Goal: Information Seeking & Learning: Learn about a topic

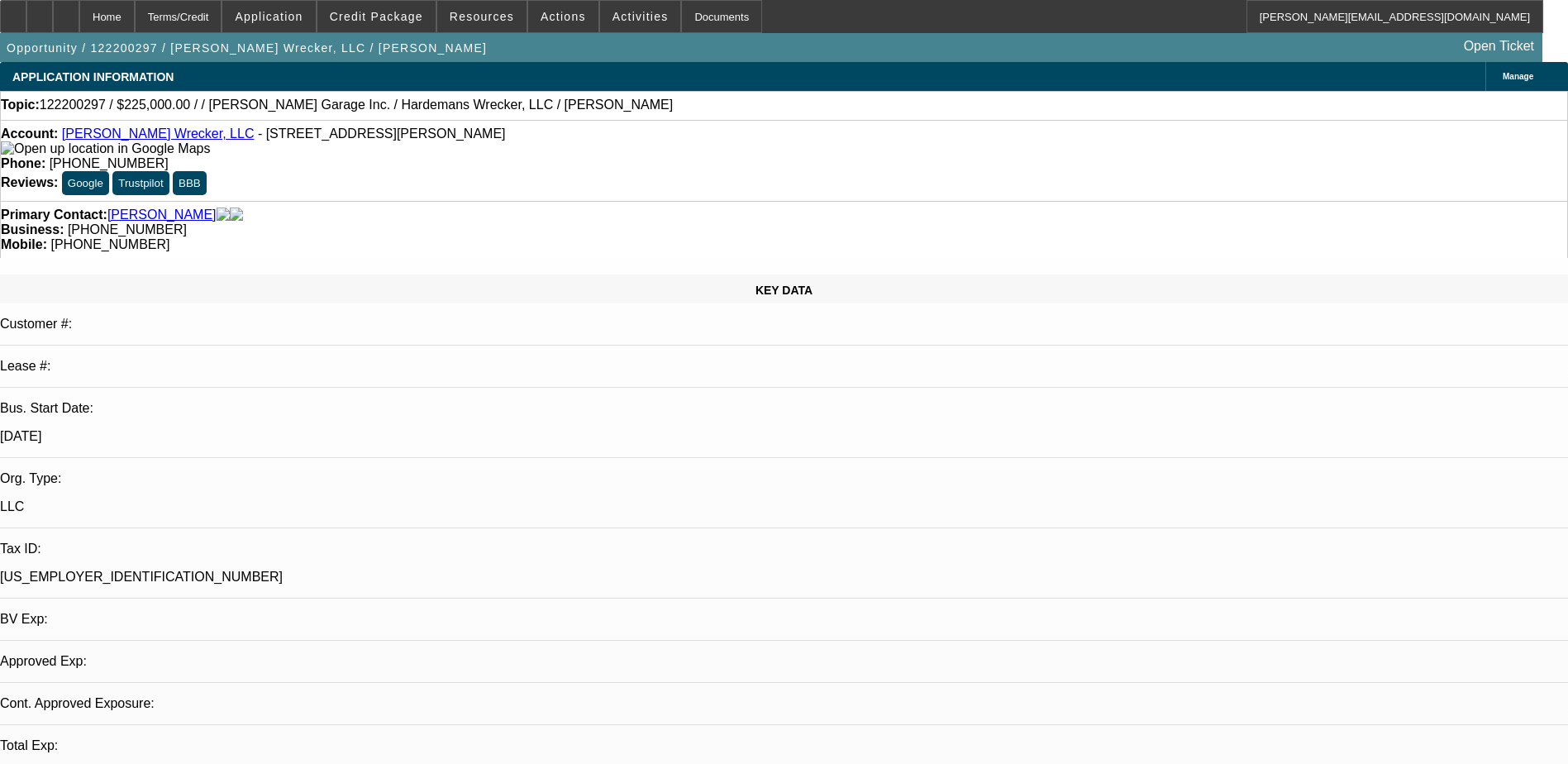
select select "0"
select select "2"
select select "0.1"
select select "4"
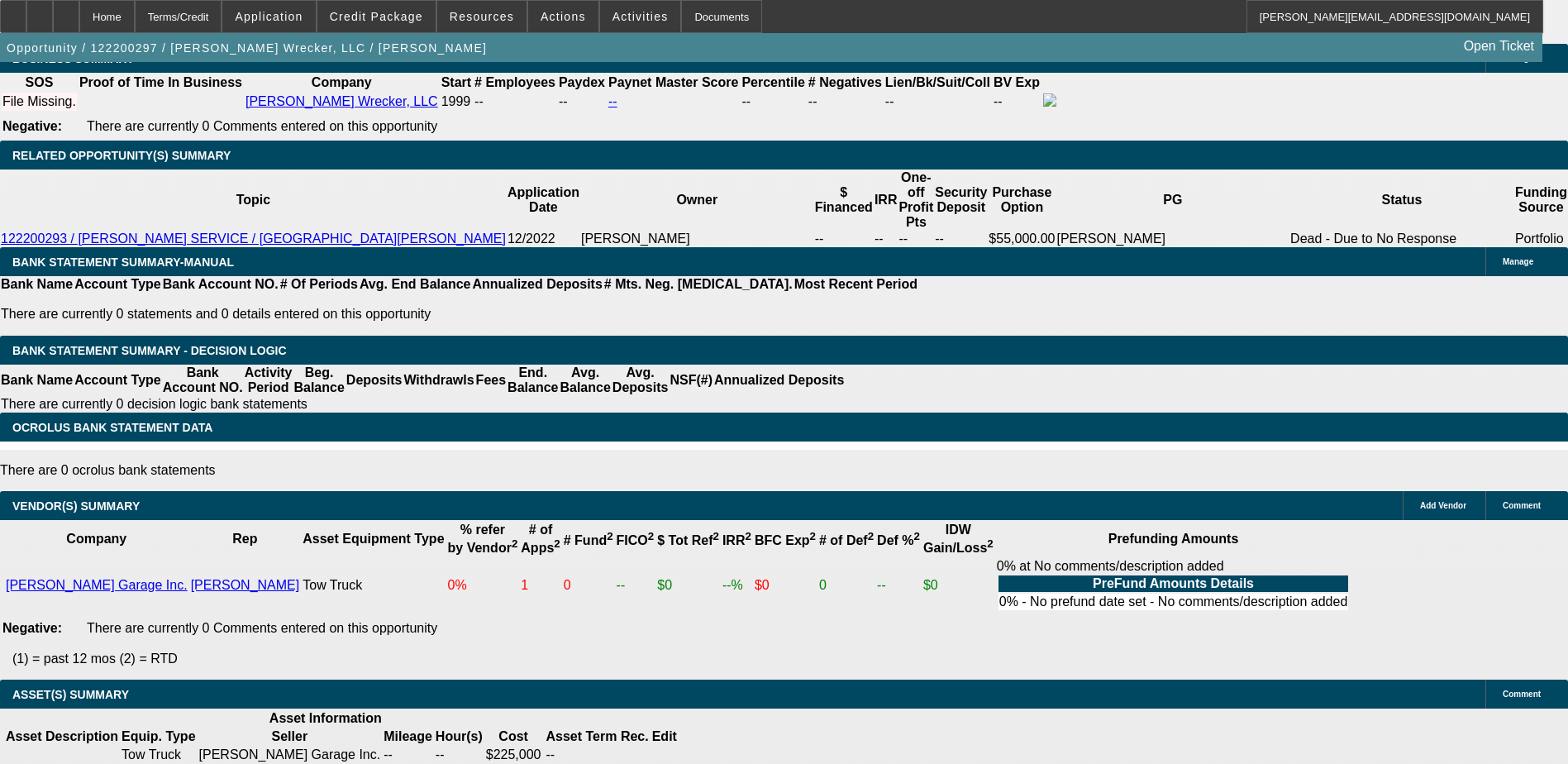
scroll to position [92, 0]
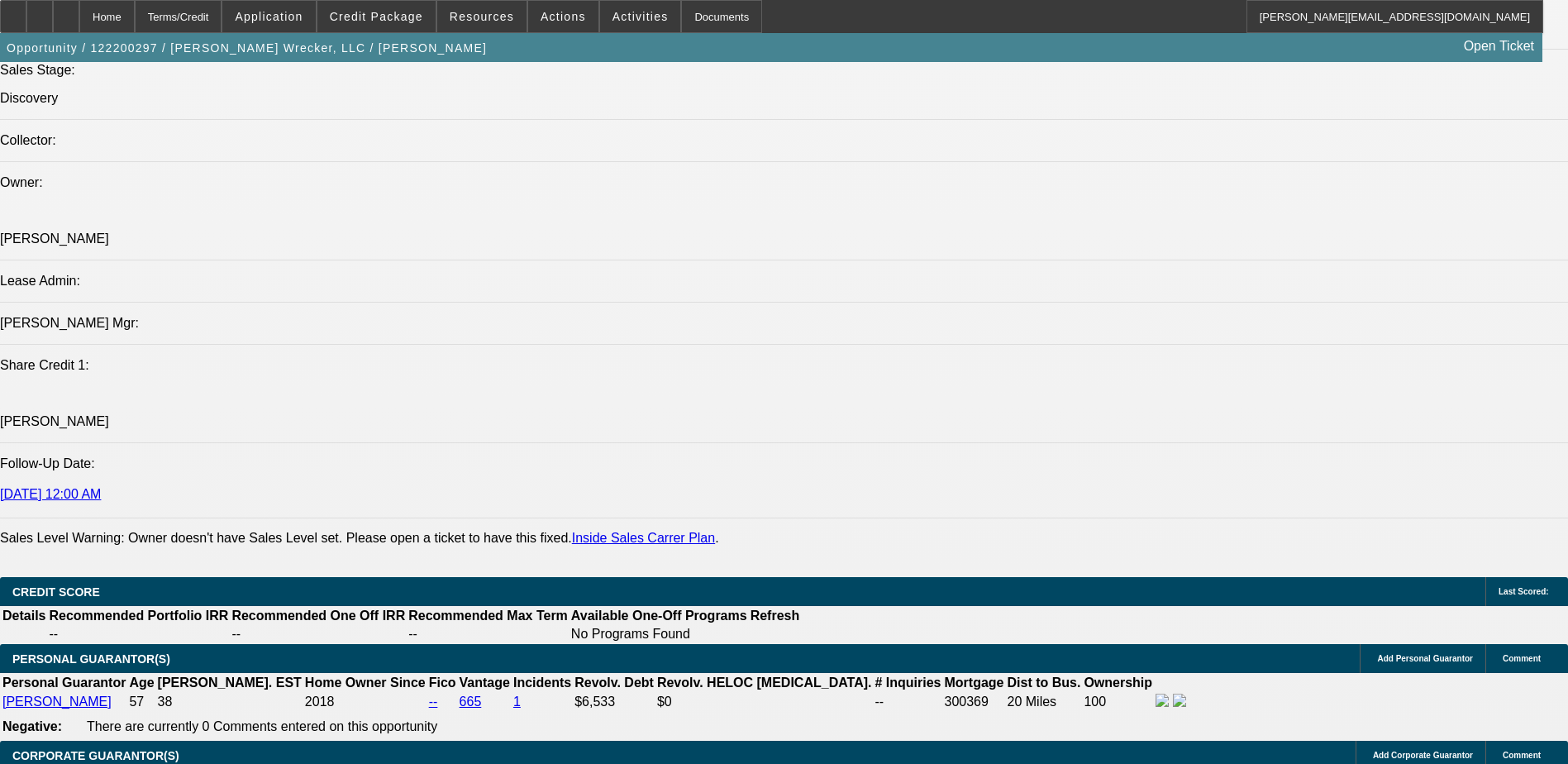
scroll to position [1862, 0]
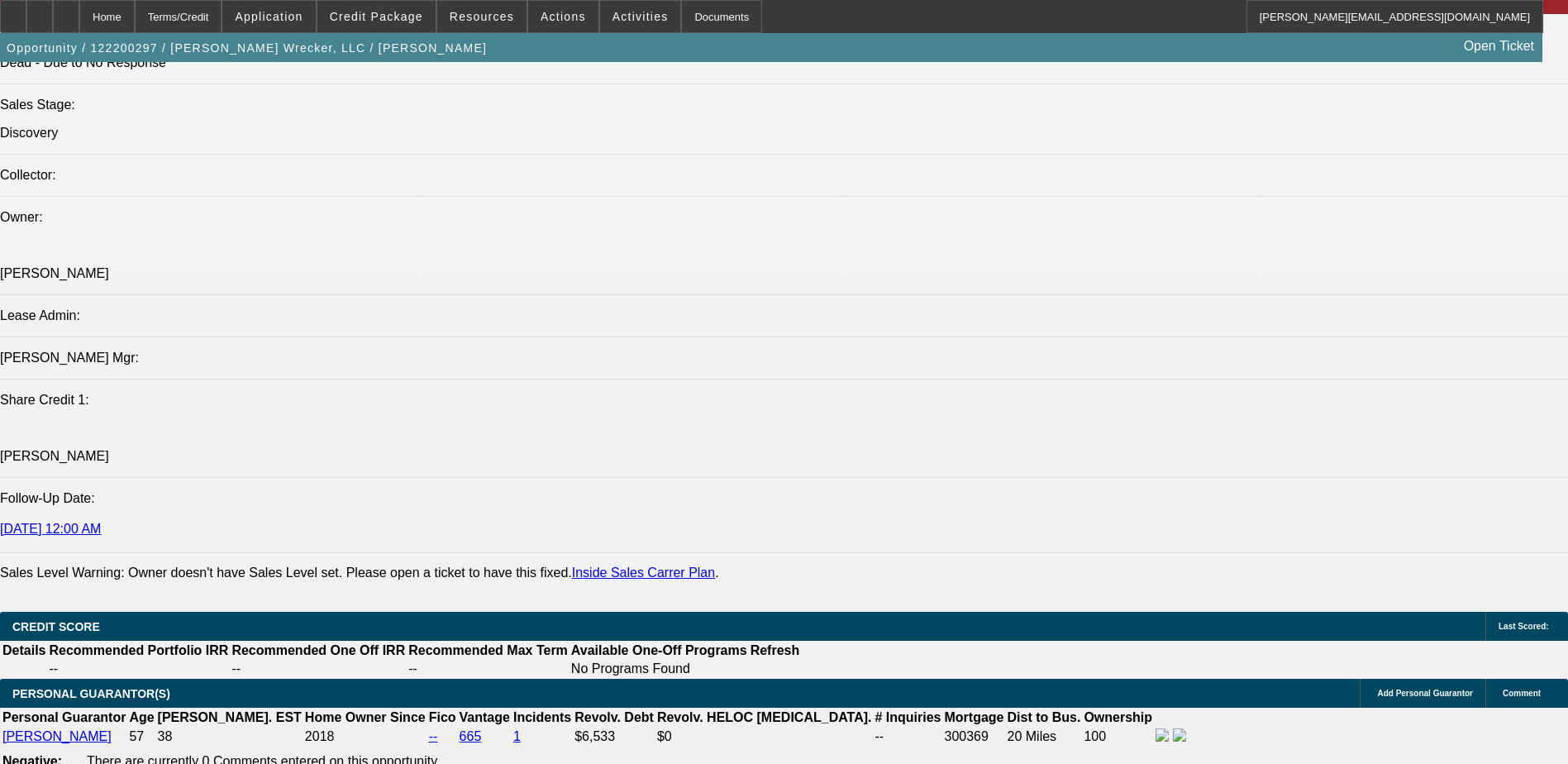
scroll to position [92, 0]
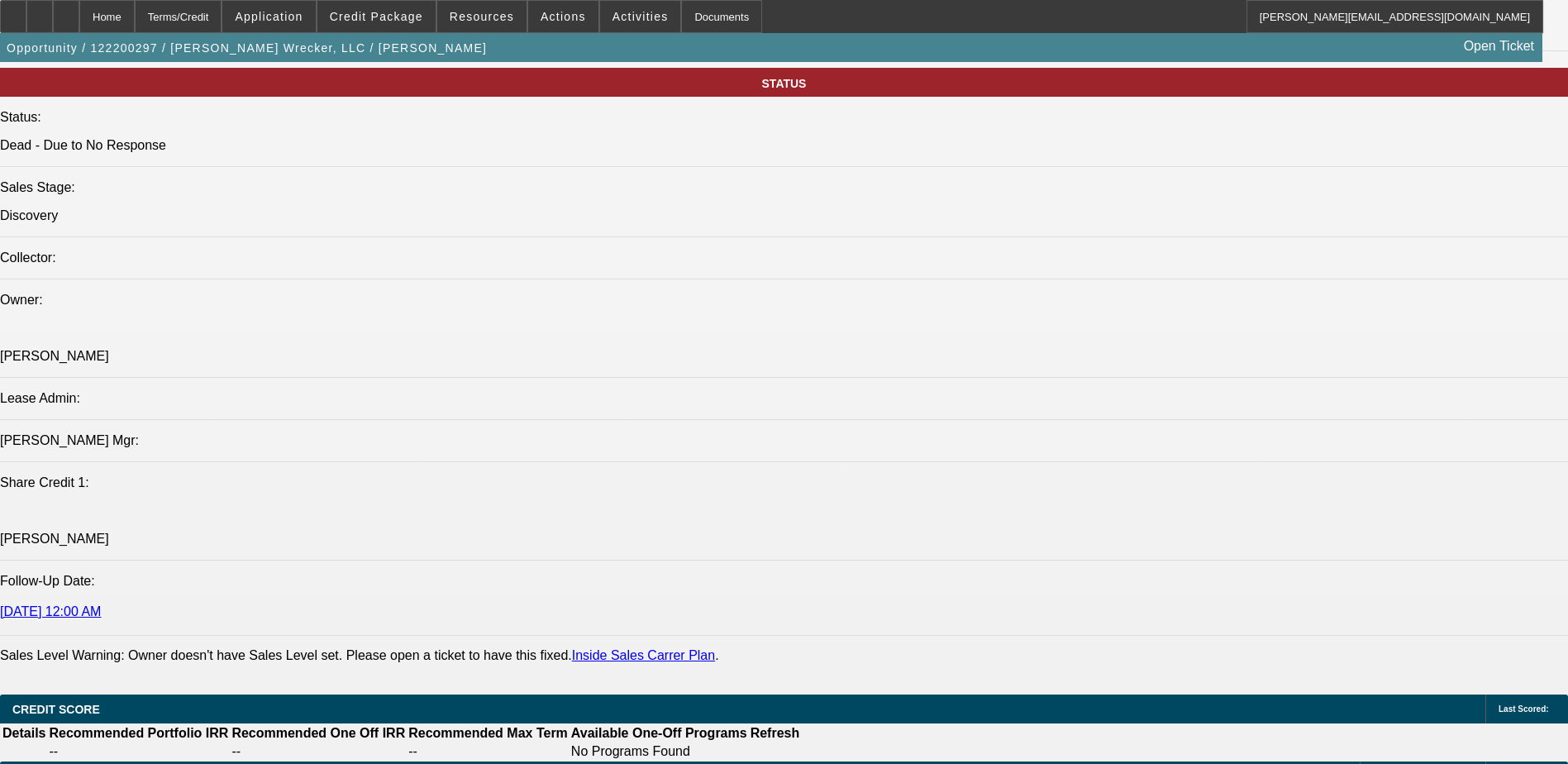
scroll to position [1449, 0]
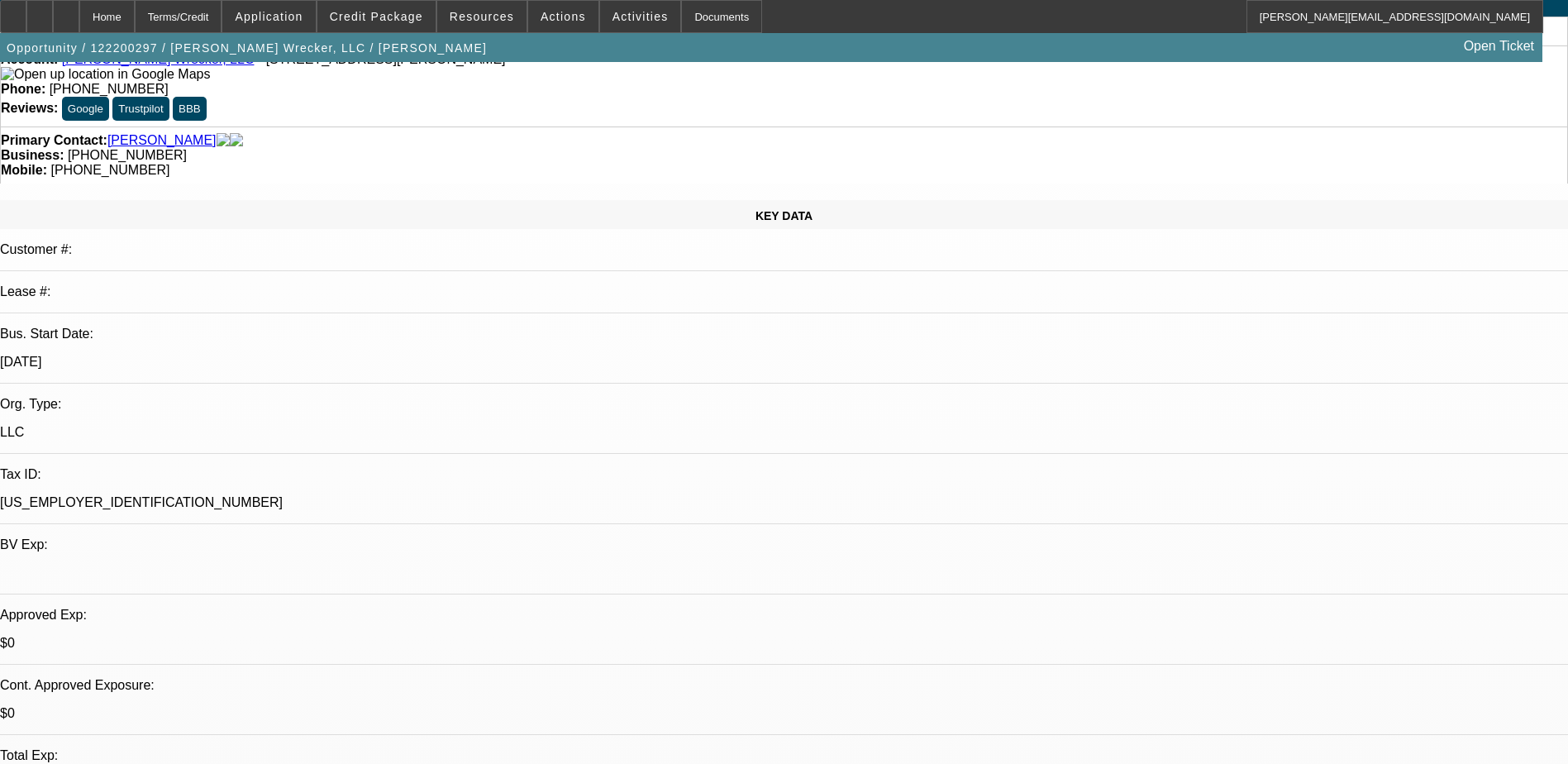
scroll to position [0, 0]
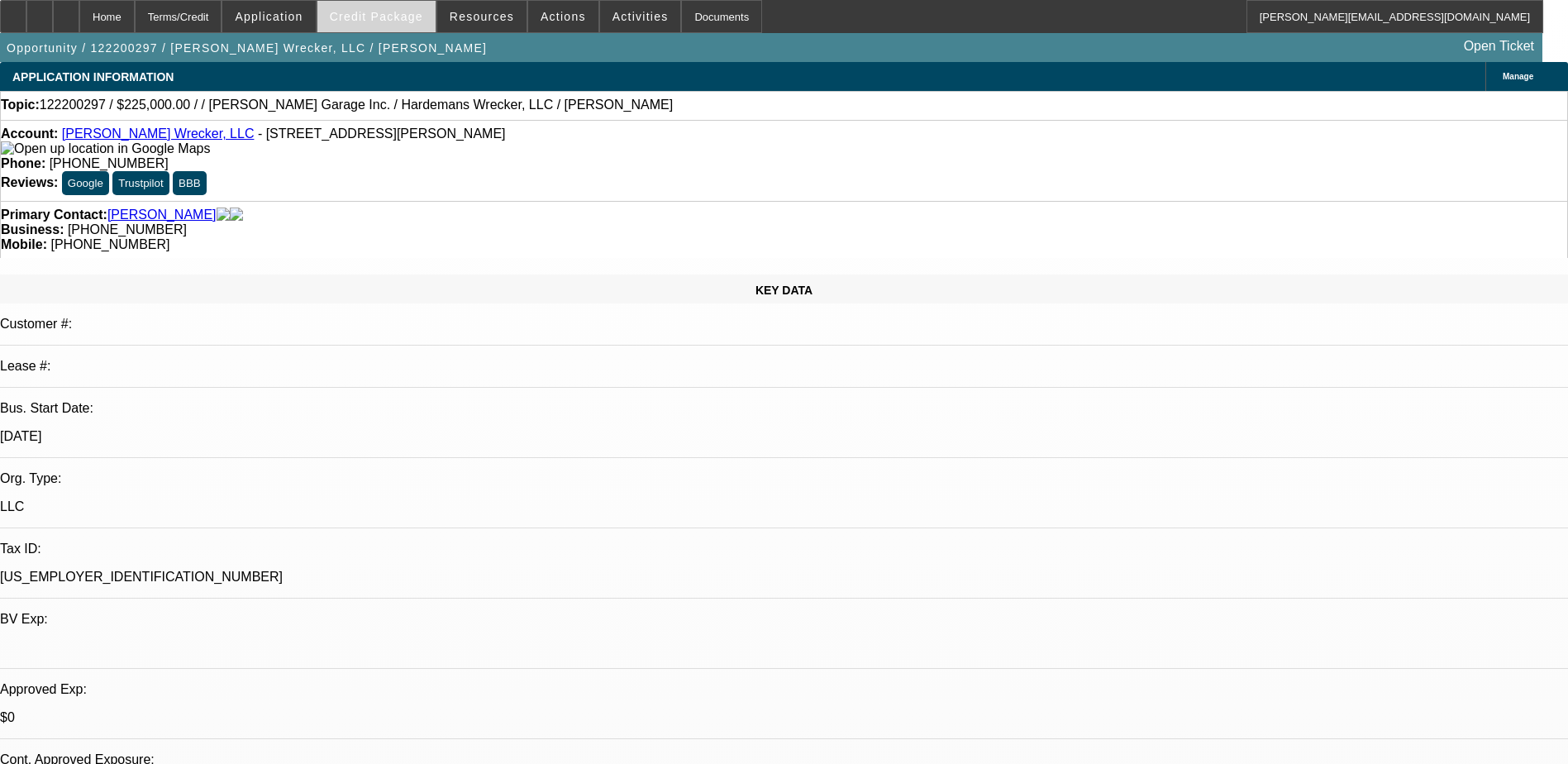
click at [385, 16] on span "Credit Package" at bounding box center [376, 17] width 93 height 13
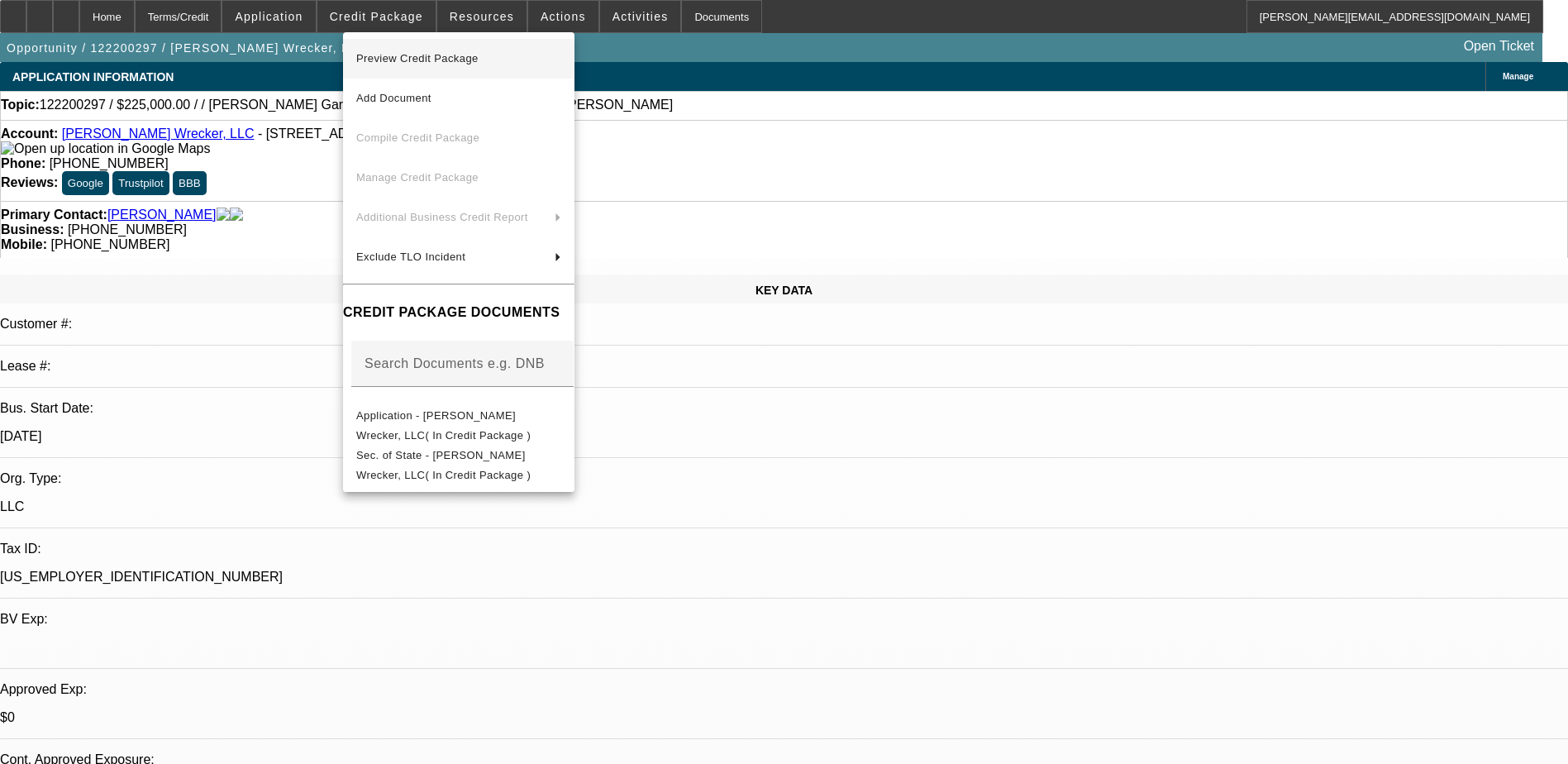
click at [392, 67] on span "Preview Credit Package" at bounding box center [458, 59] width 205 height 20
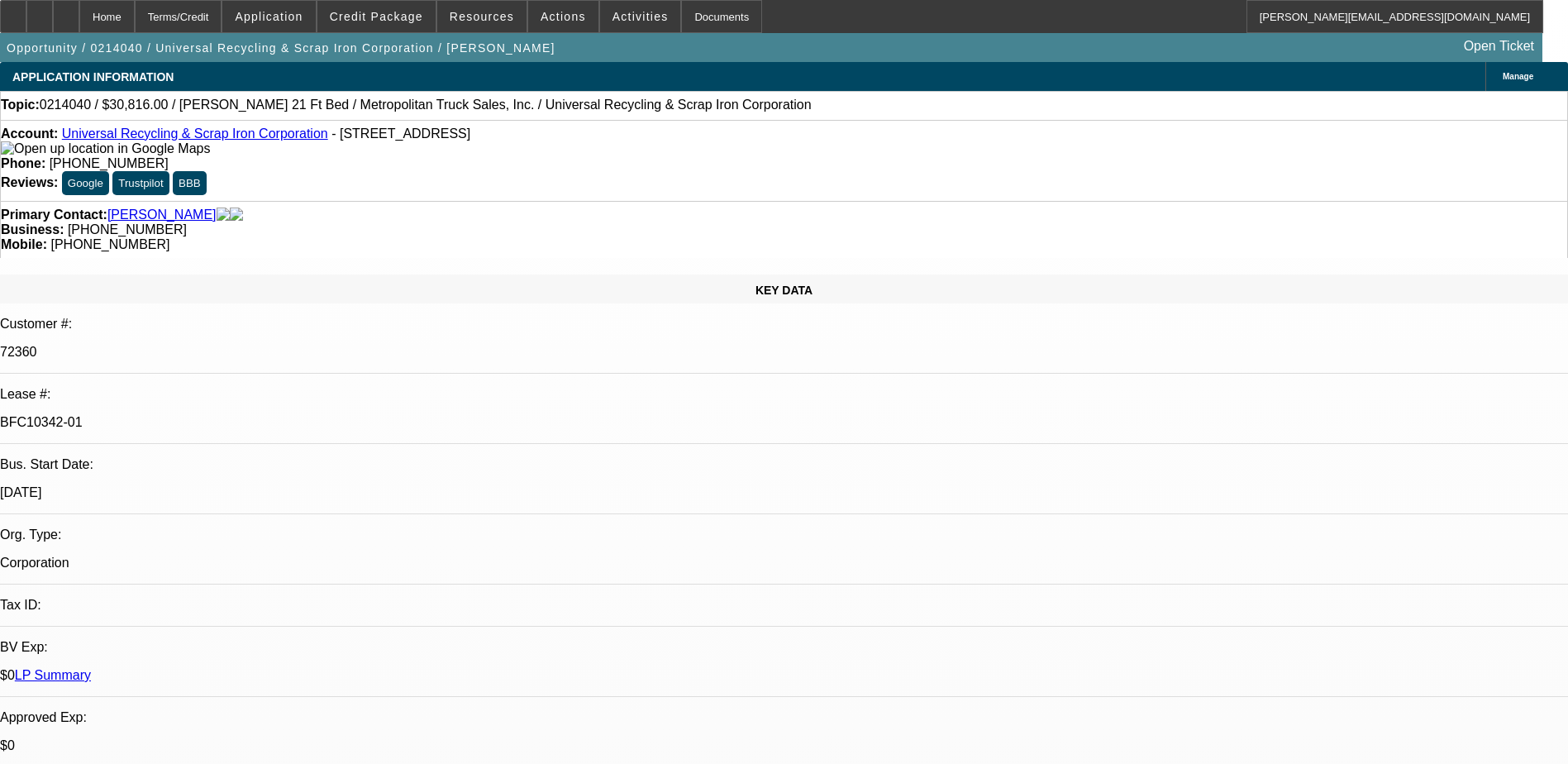
select select "0"
select select "2"
select select "0.1"
select select "0"
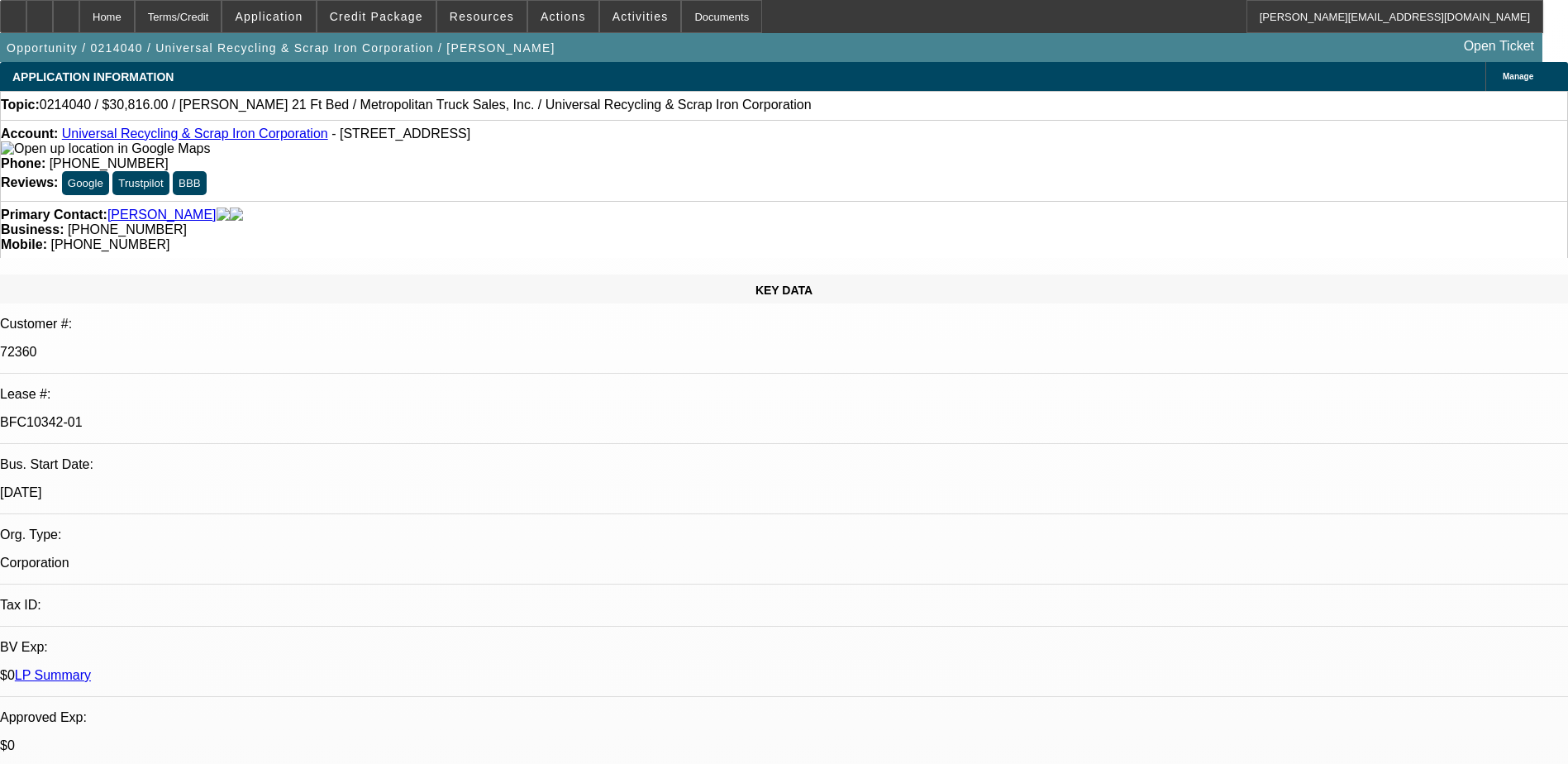
select select "0"
select select "0.1"
select select "0"
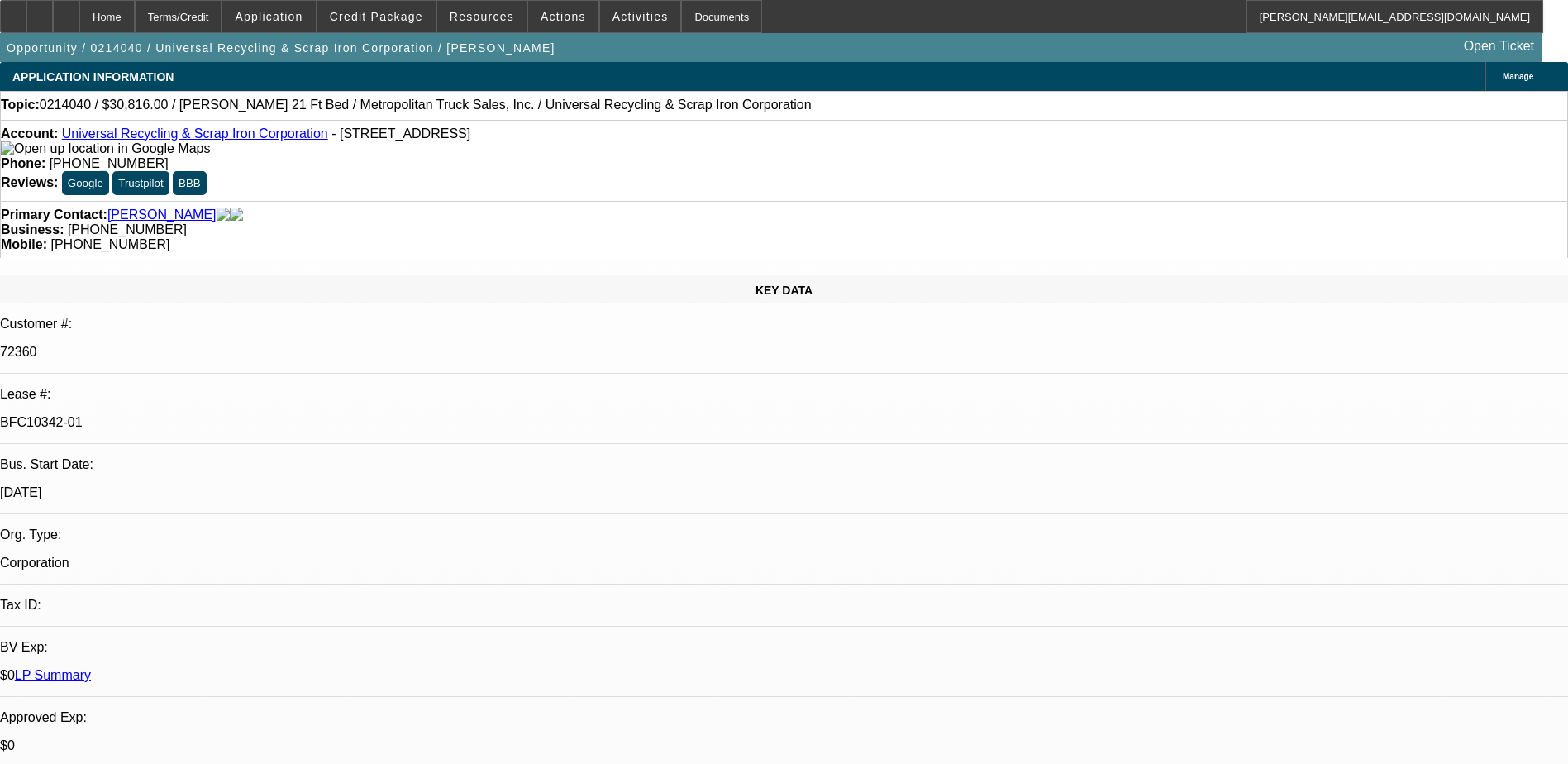
select select "0"
select select "0.1"
select select "1"
select select "2"
select select "4"
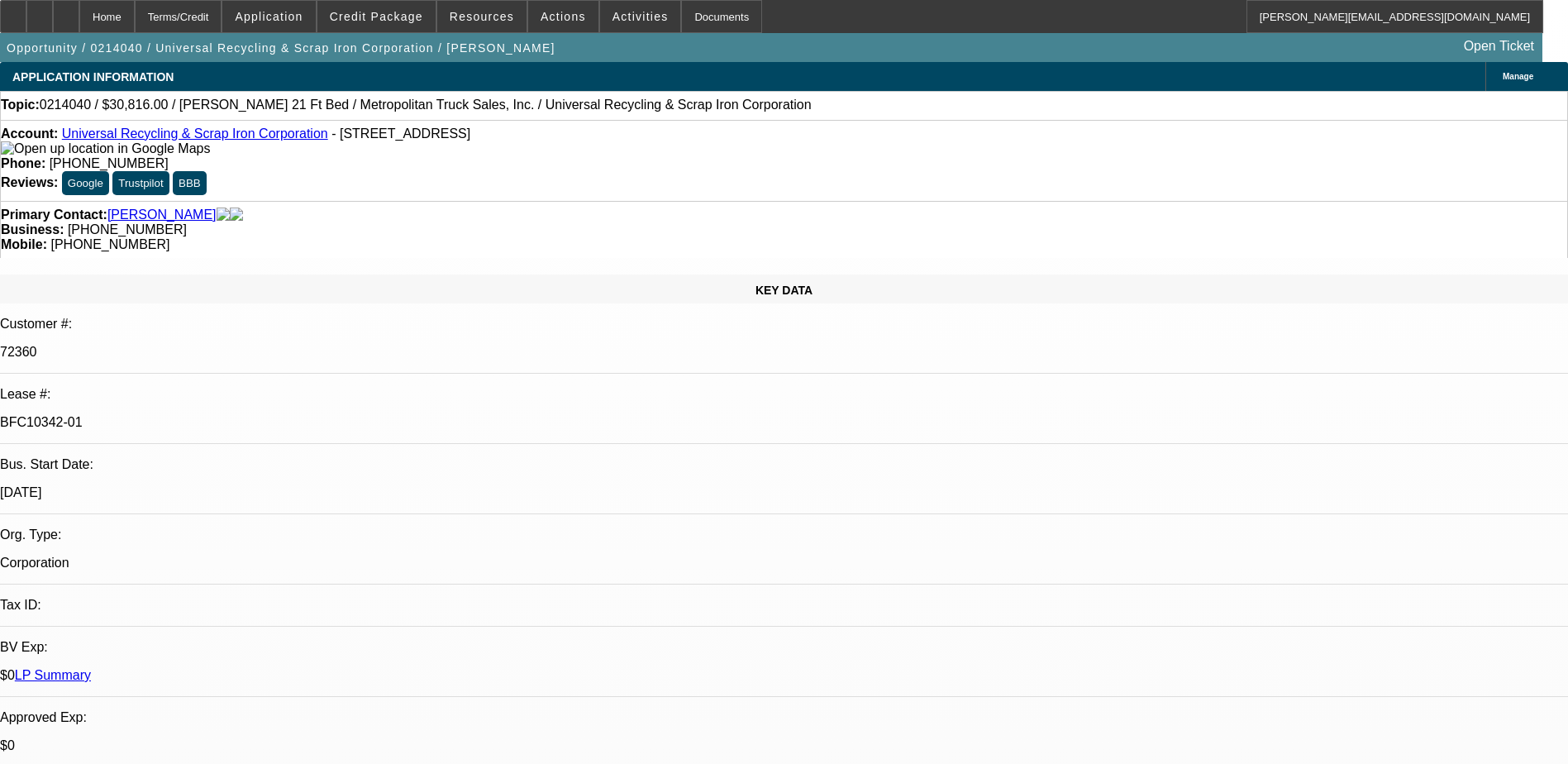
select select "1"
select select "4"
select select "1"
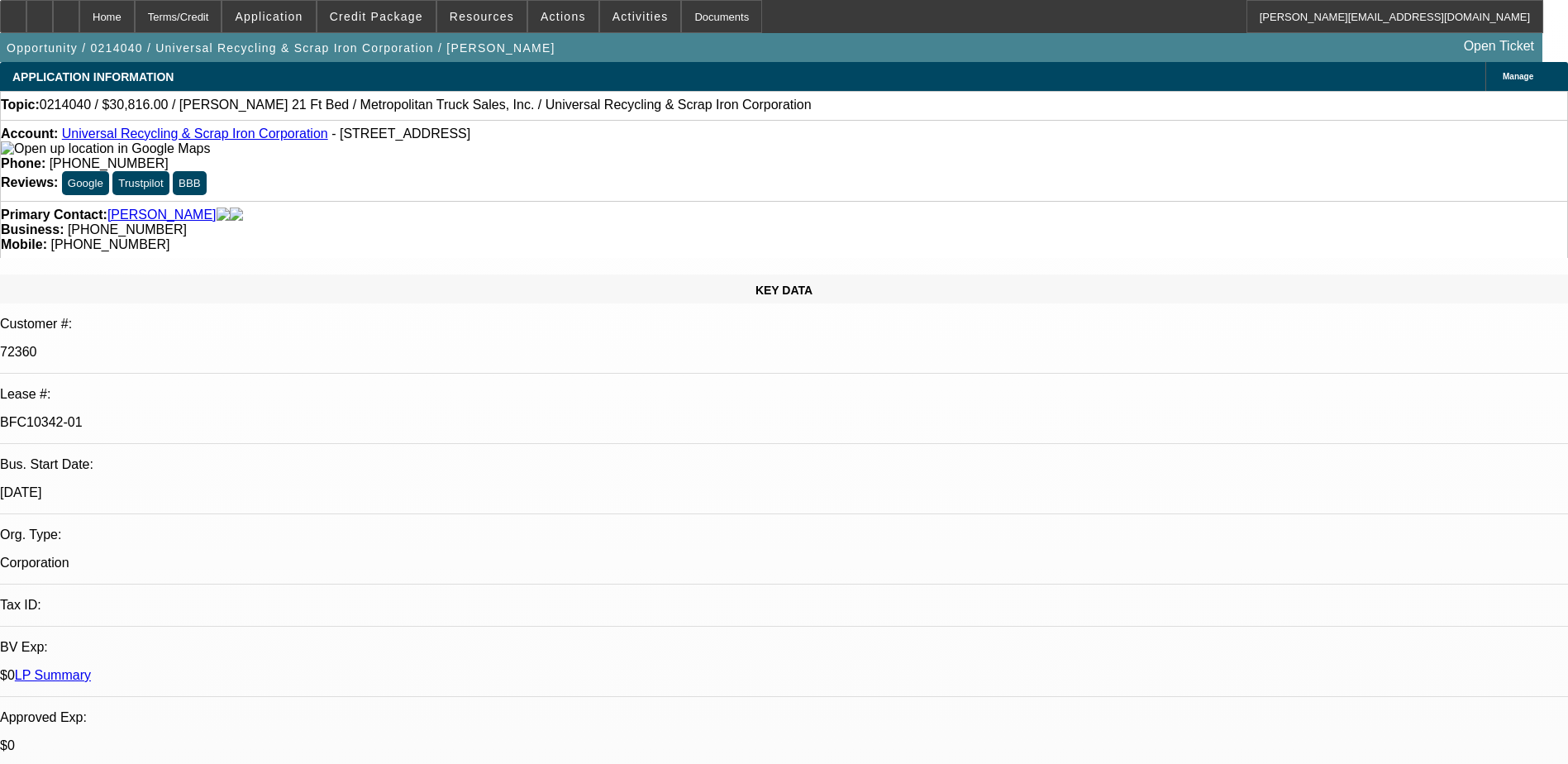
select select "4"
select select "1"
select select "4"
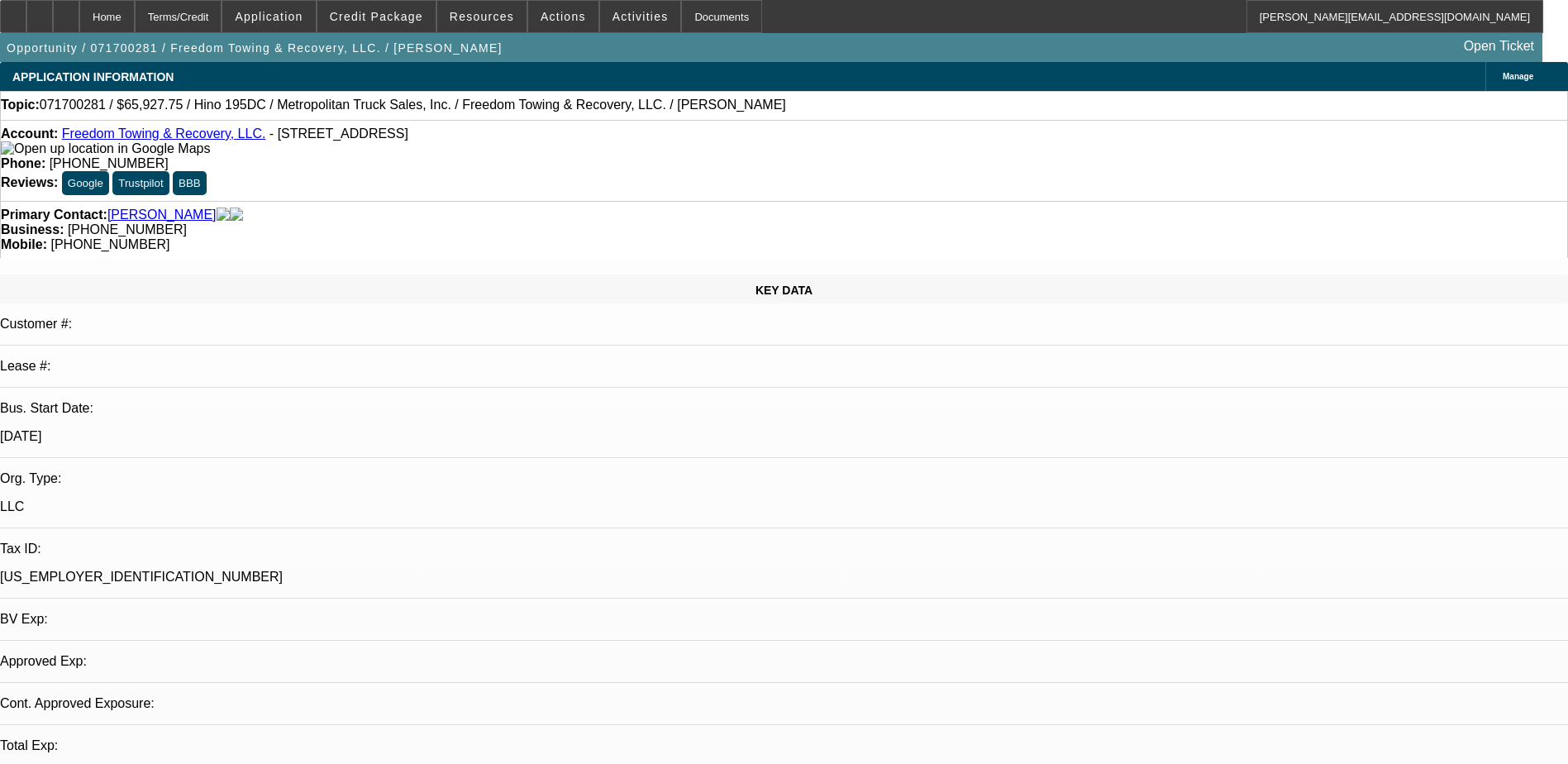
select select "0"
select select "2"
select select "0.1"
select select "1"
select select "2"
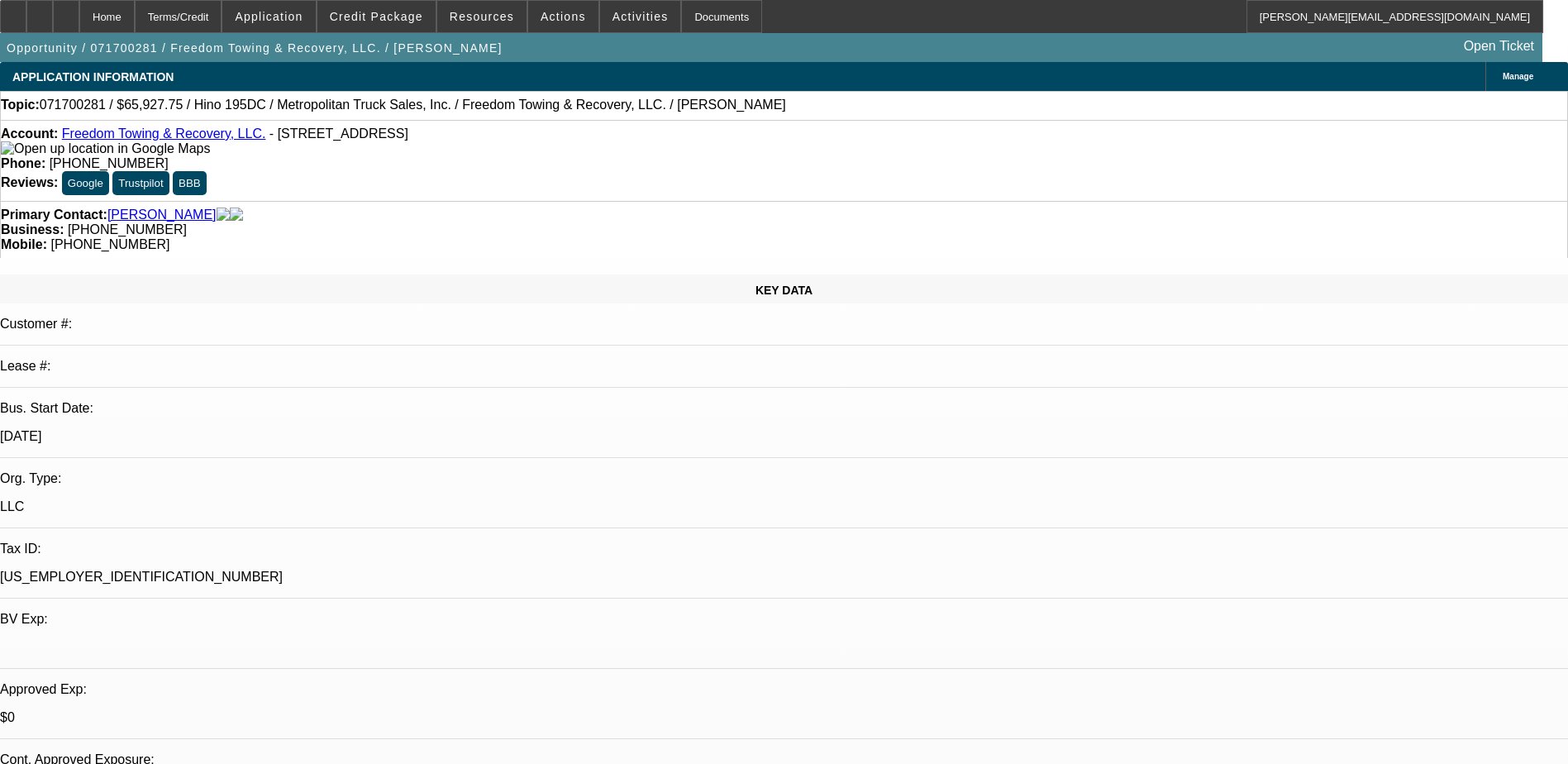
select select "4"
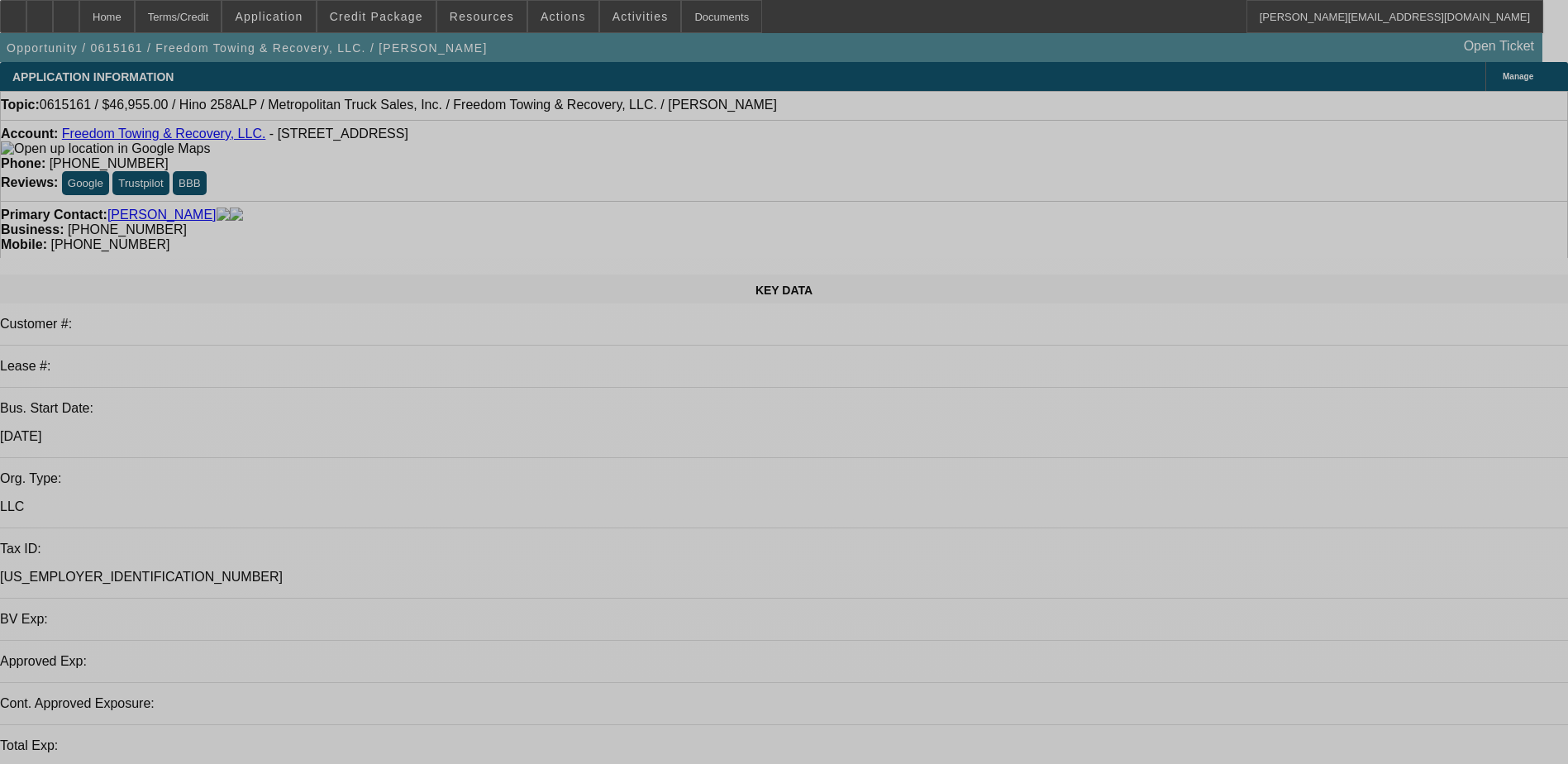
select select "0"
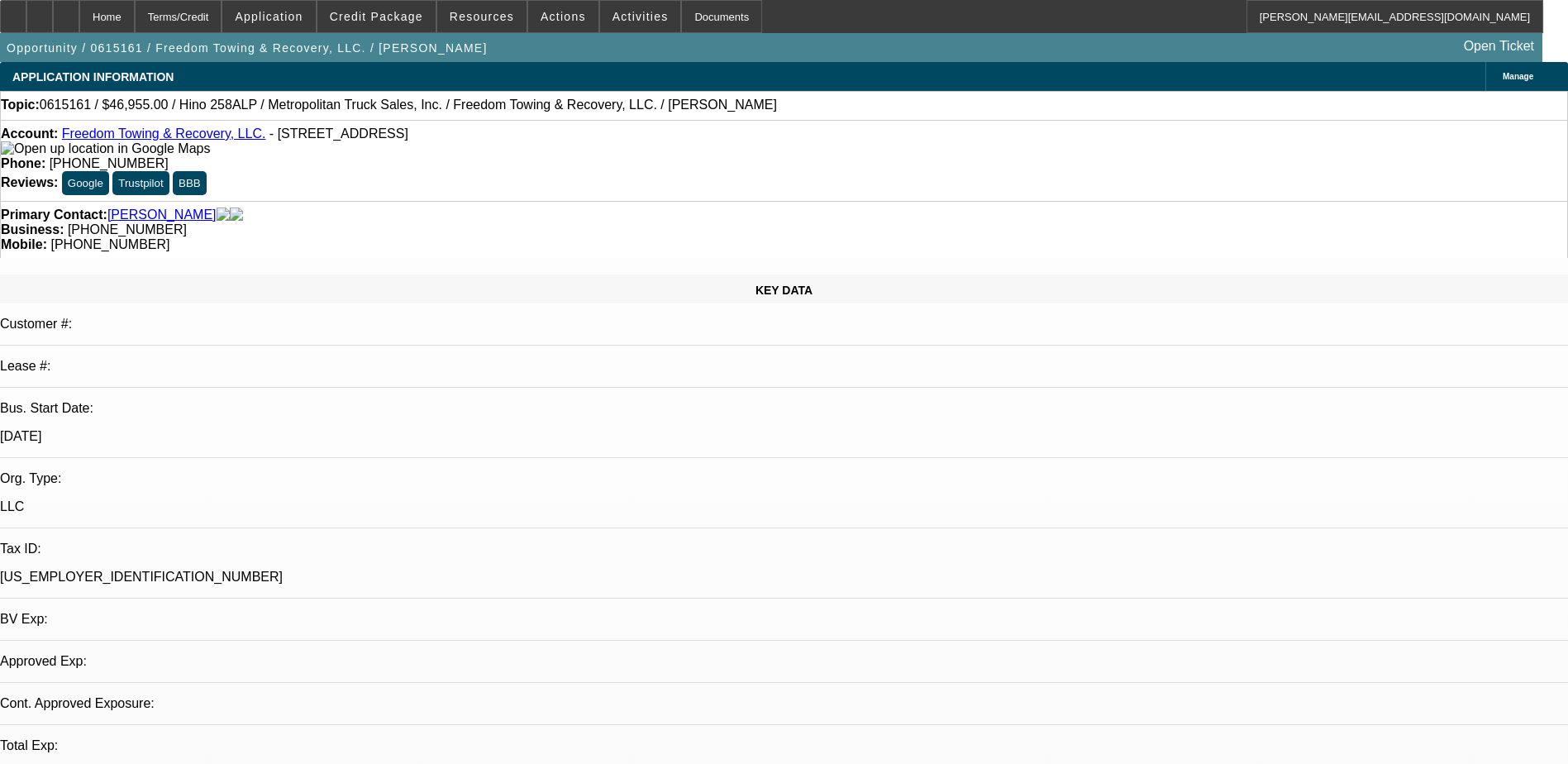
select select "2"
select select "0.1"
select select "1"
select select "2"
select select "4"
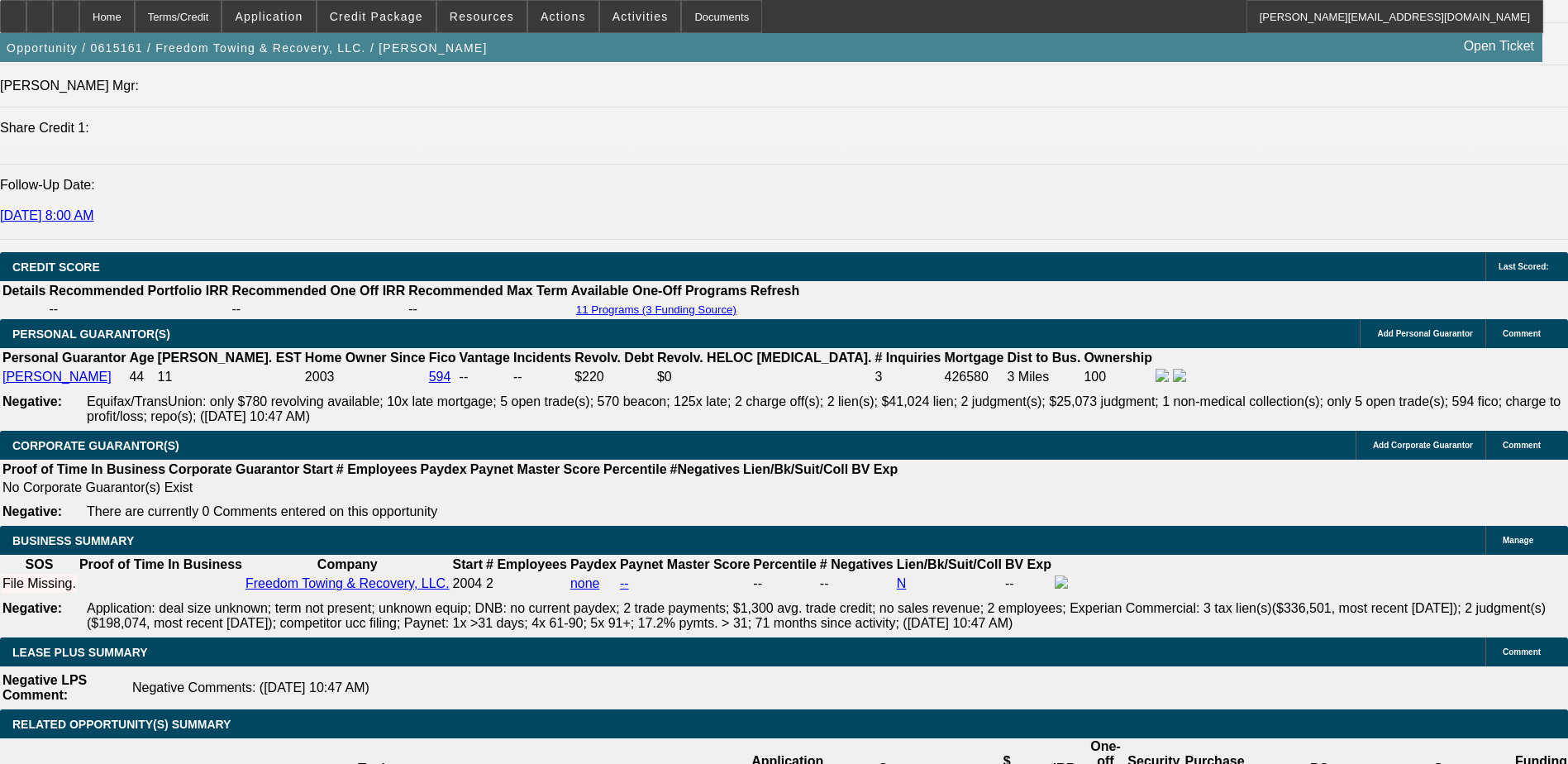
scroll to position [2519, 0]
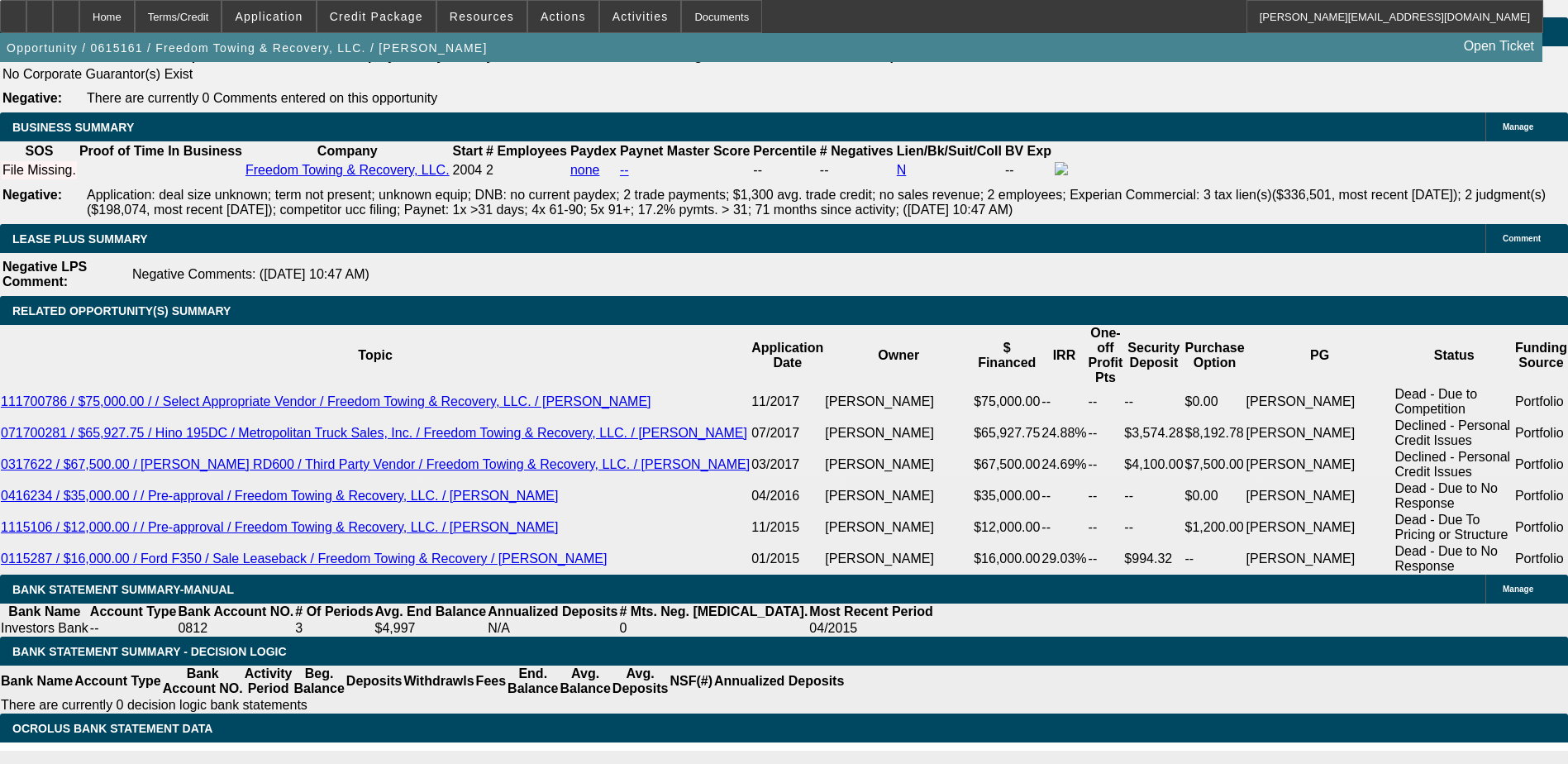
drag, startPoint x: 1251, startPoint y: 752, endPoint x: 1507, endPoint y: 647, distance: 276.7
click at [1515, 644] on div "APPLICATION INFORMATION Manage Topic: 0615161 / $46,955.00 / Hino 258ALP / Metr…" at bounding box center [784, 657] width 1568 height 6229
